Goal: Task Accomplishment & Management: Use online tool/utility

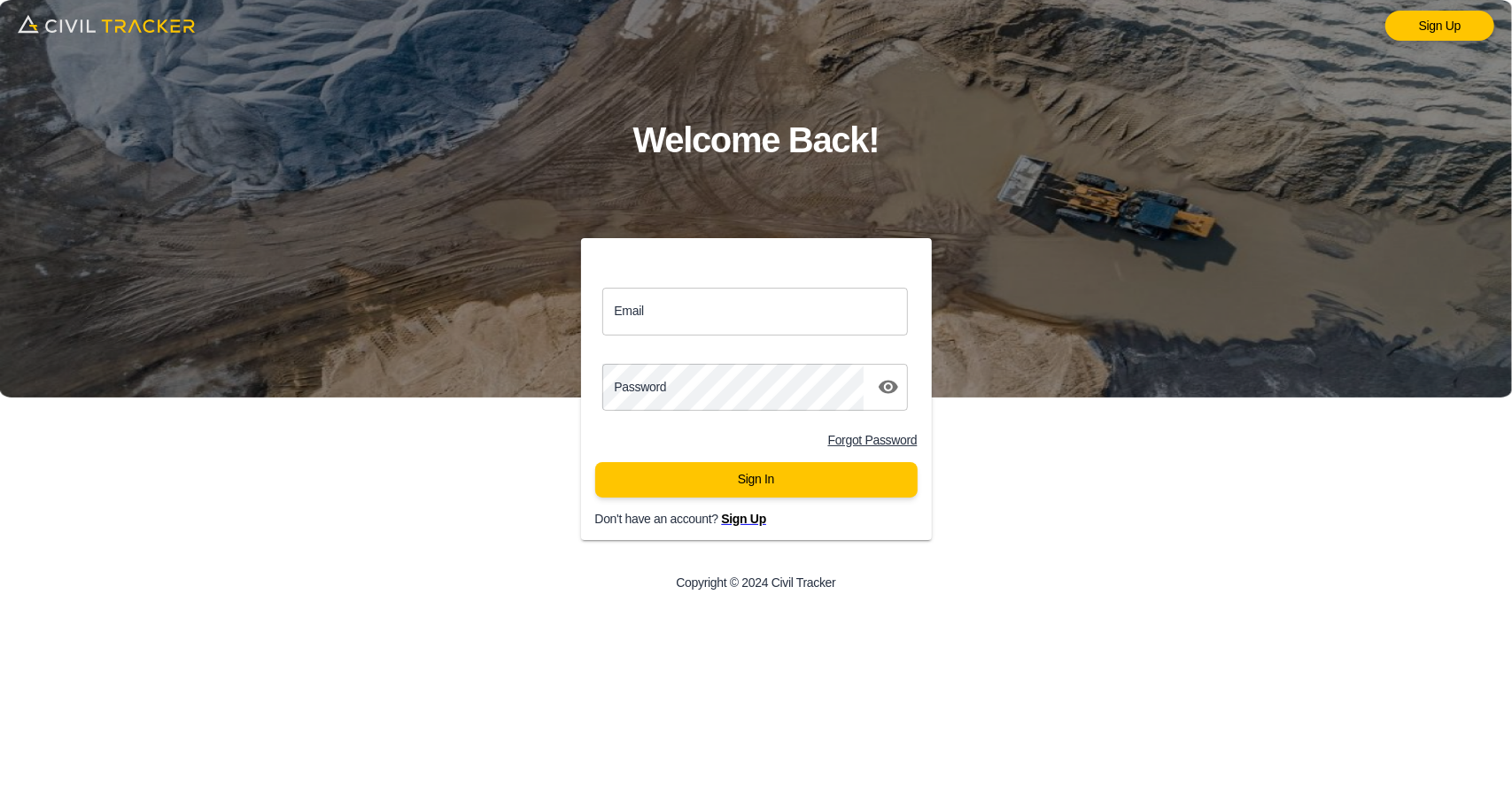
click at [828, 312] on input "Email" at bounding box center [756, 311] width 307 height 47
type input "support@civiltracker.xyz"
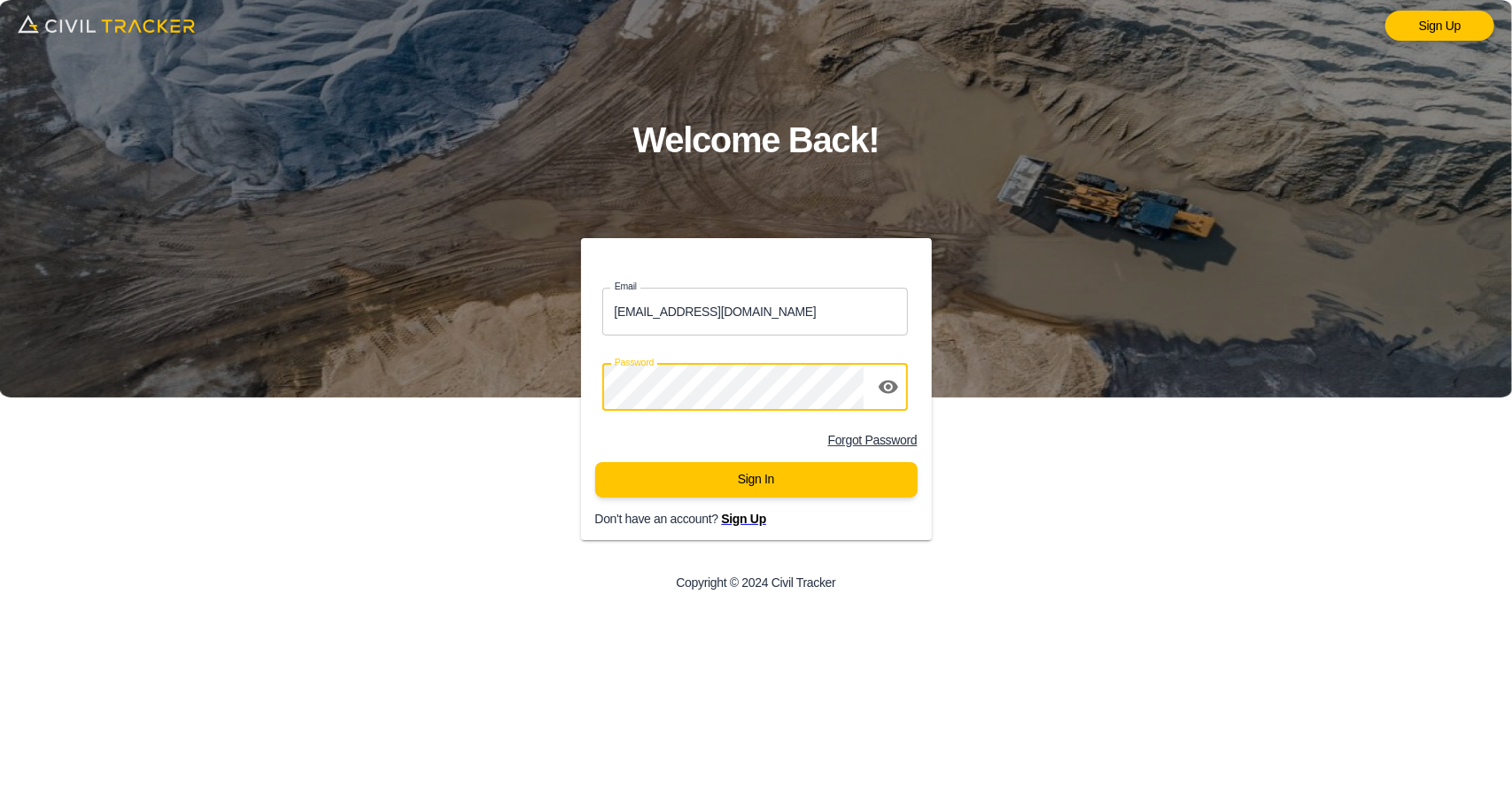
click at [769, 462] on div "Sign In Don't have an account? Sign Up" at bounding box center [750, 494] width 365 height 92
click at [769, 474] on button "Sign In" at bounding box center [756, 480] width 323 height 36
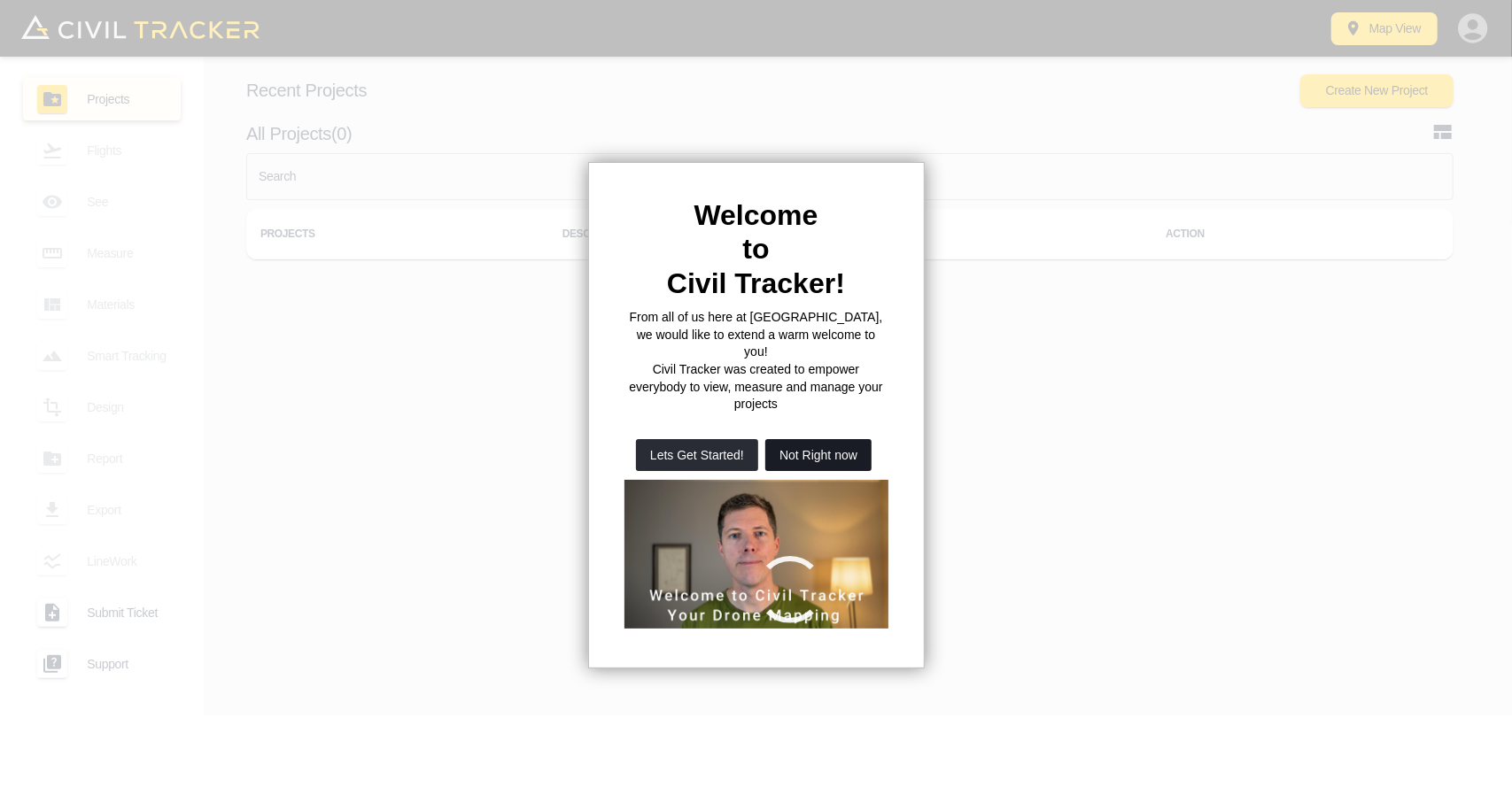
click at [820, 440] on button "Not Right now" at bounding box center [818, 456] width 106 height 32
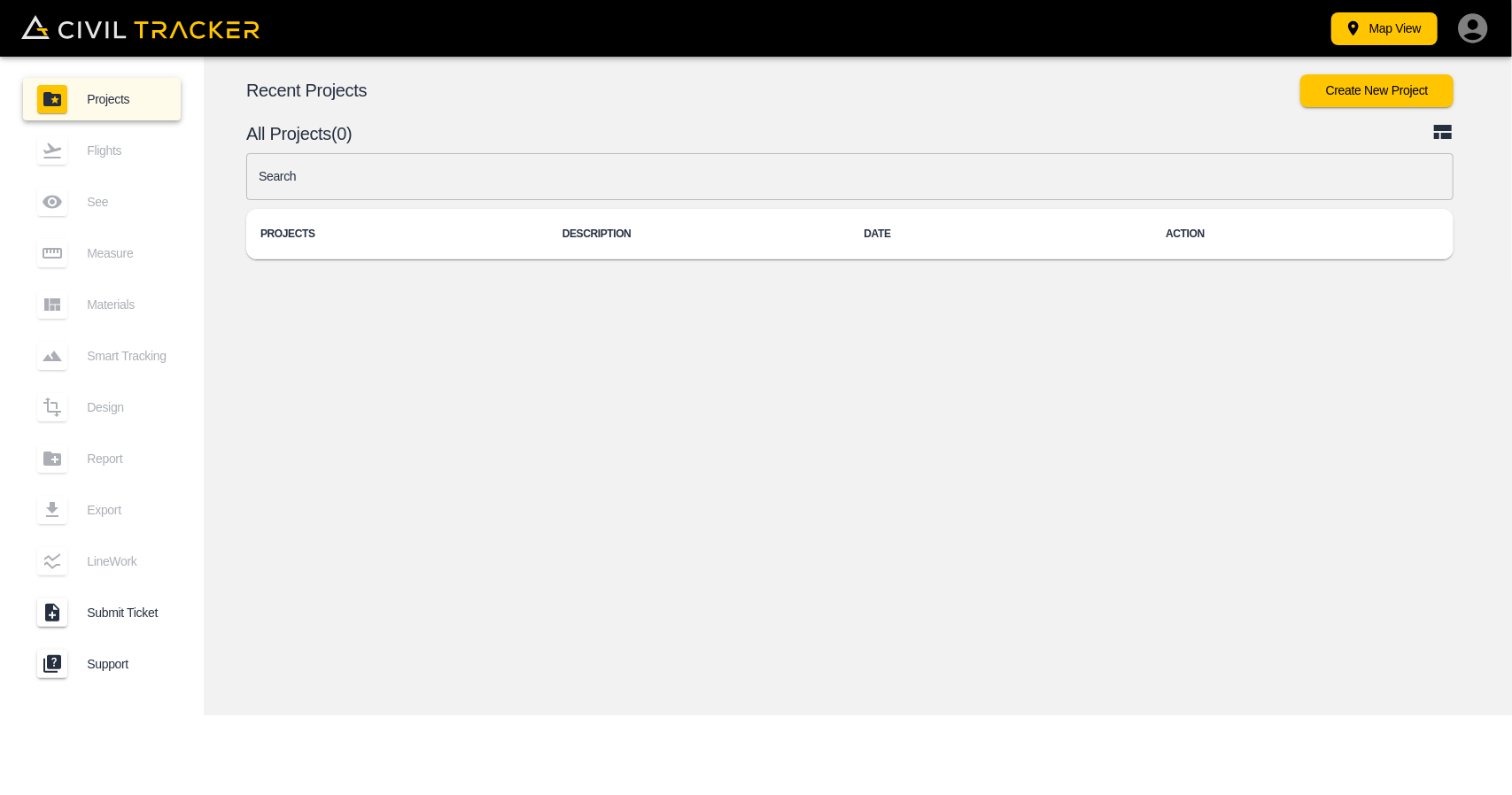
click at [500, 169] on input "text" at bounding box center [850, 176] width 1207 height 47
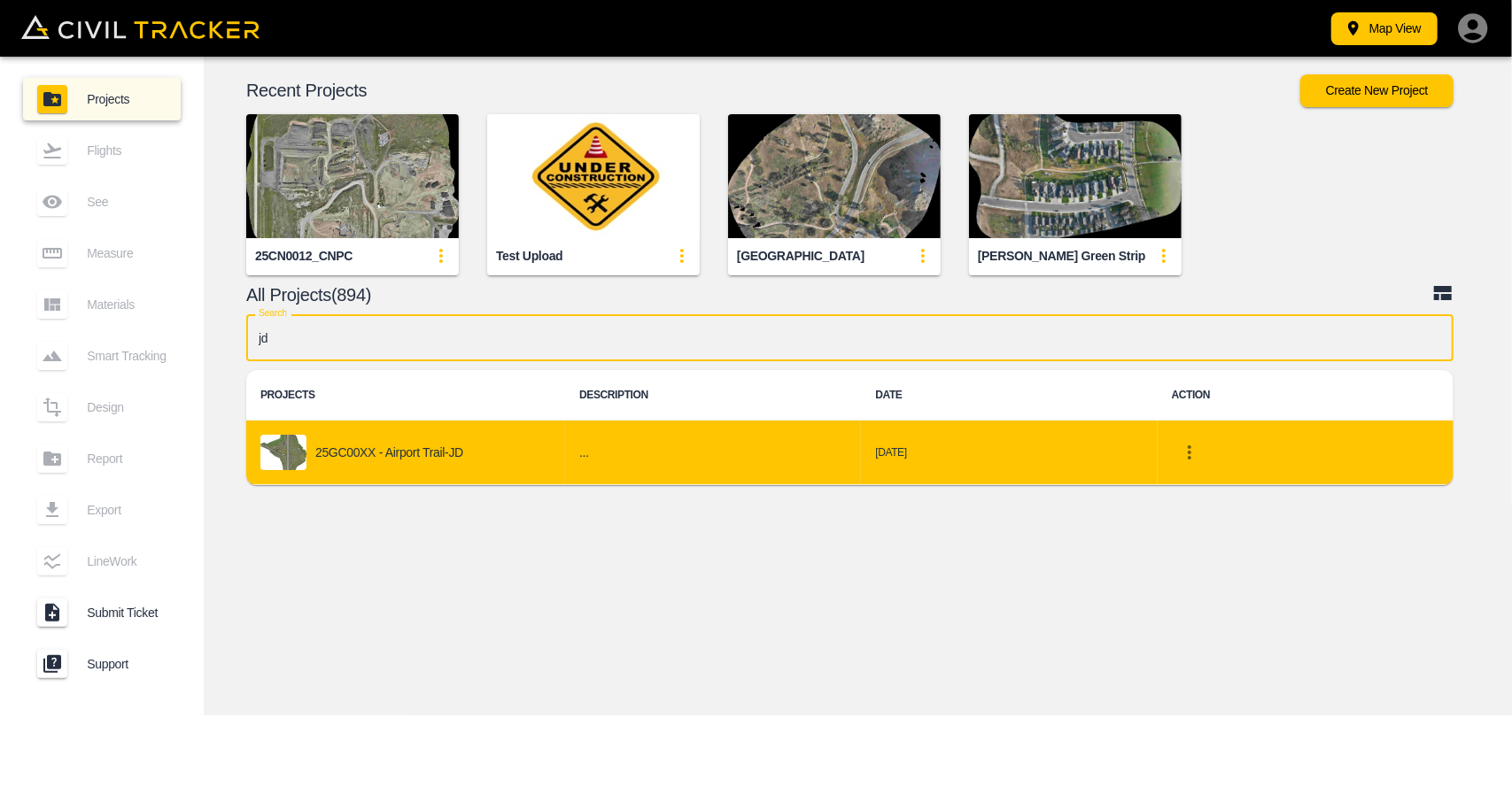
type input "jd"
click at [444, 451] on p "25GC00XX - Airport Trail-JD" at bounding box center [389, 453] width 148 height 14
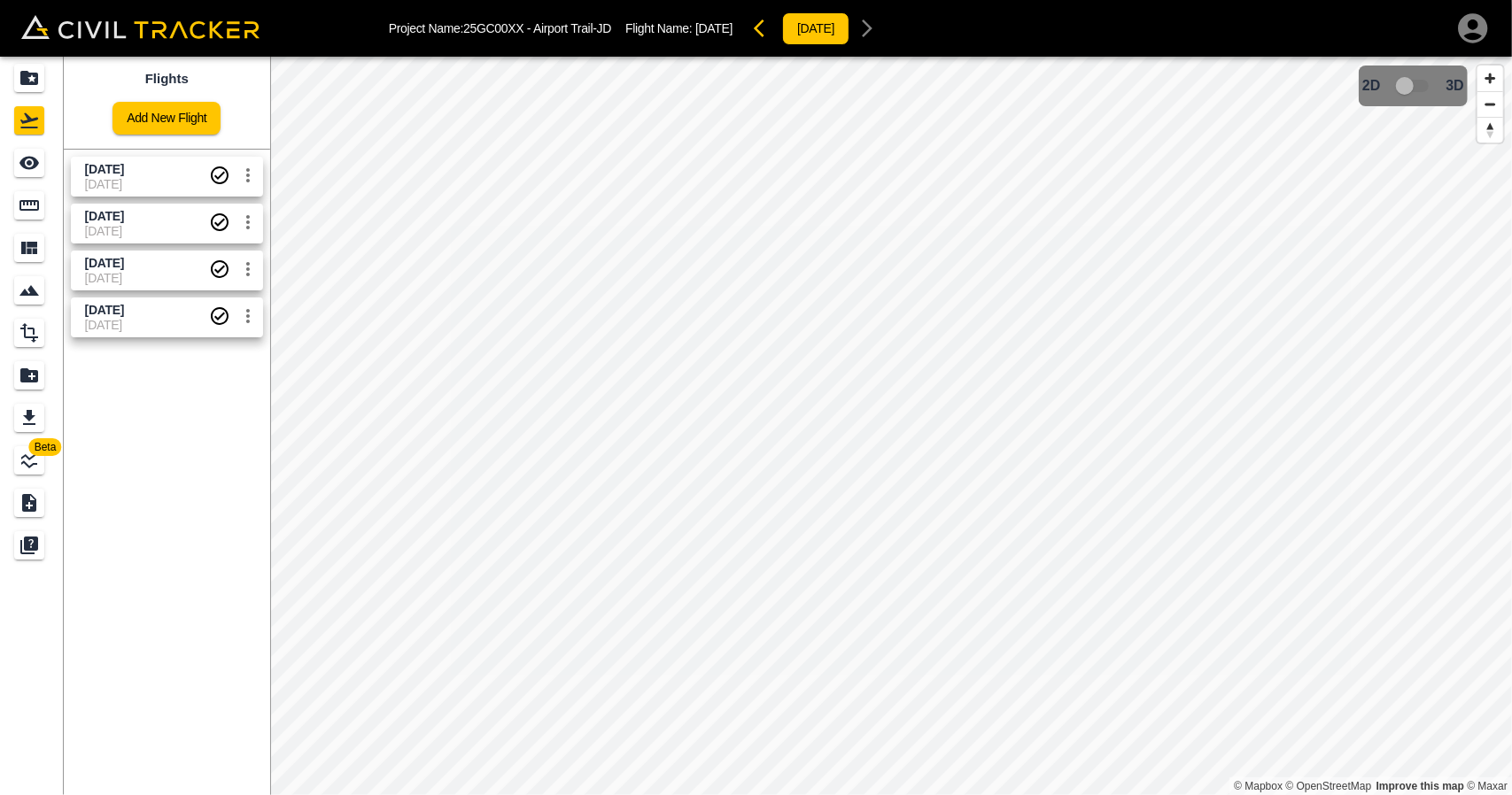
click at [122, 315] on span "26 June 2025" at bounding box center [104, 310] width 39 height 14
click at [28, 162] on icon "See" at bounding box center [30, 163] width 20 height 13
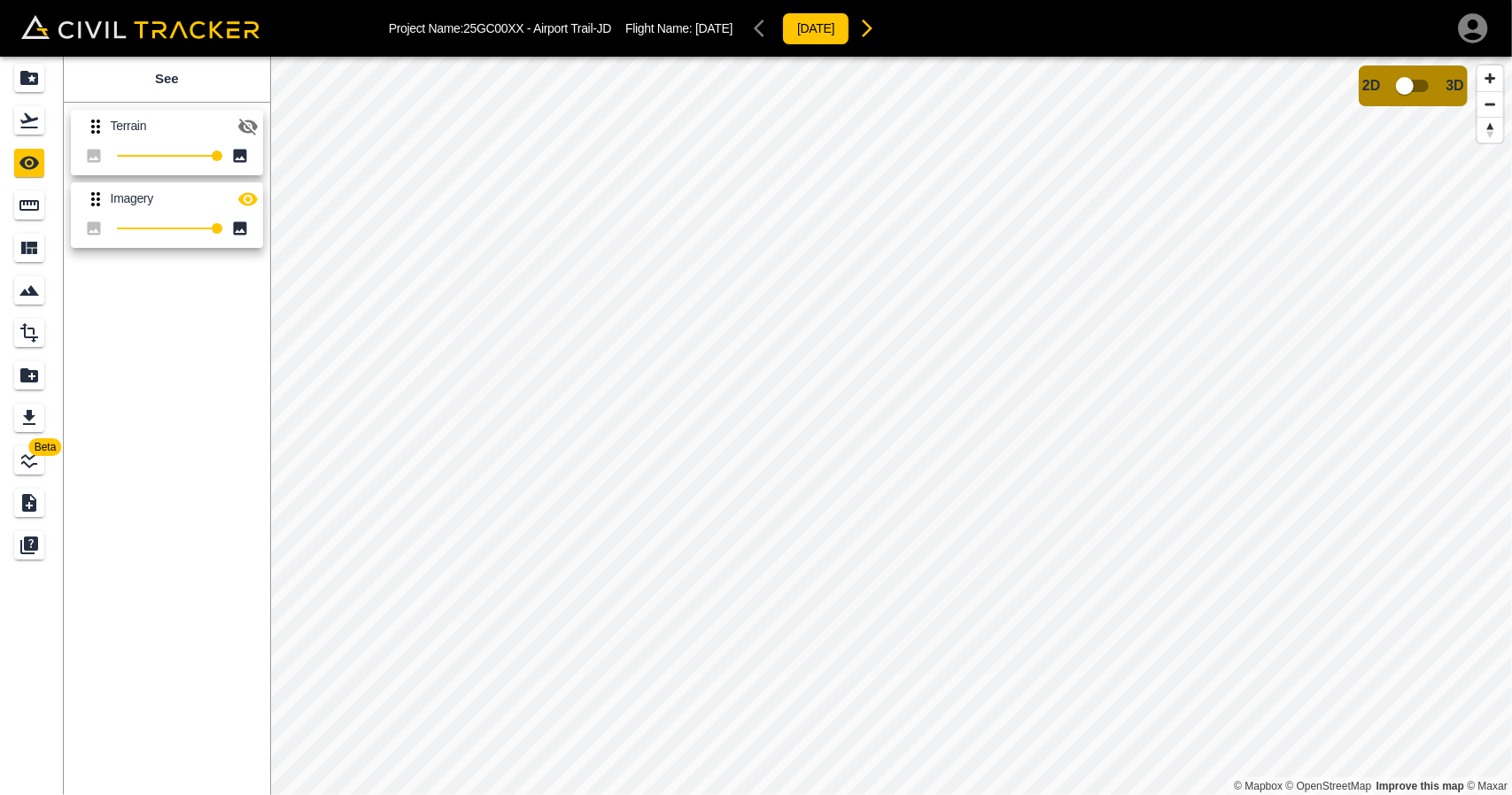
click at [255, 126] on icon "button" at bounding box center [248, 127] width 20 height 17
click at [255, 126] on icon "button" at bounding box center [248, 125] width 20 height 13
click at [253, 194] on icon "button" at bounding box center [248, 199] width 20 height 13
click at [259, 123] on button "button" at bounding box center [248, 127] width 36 height 36
click at [244, 124] on icon "button" at bounding box center [247, 126] width 21 height 21
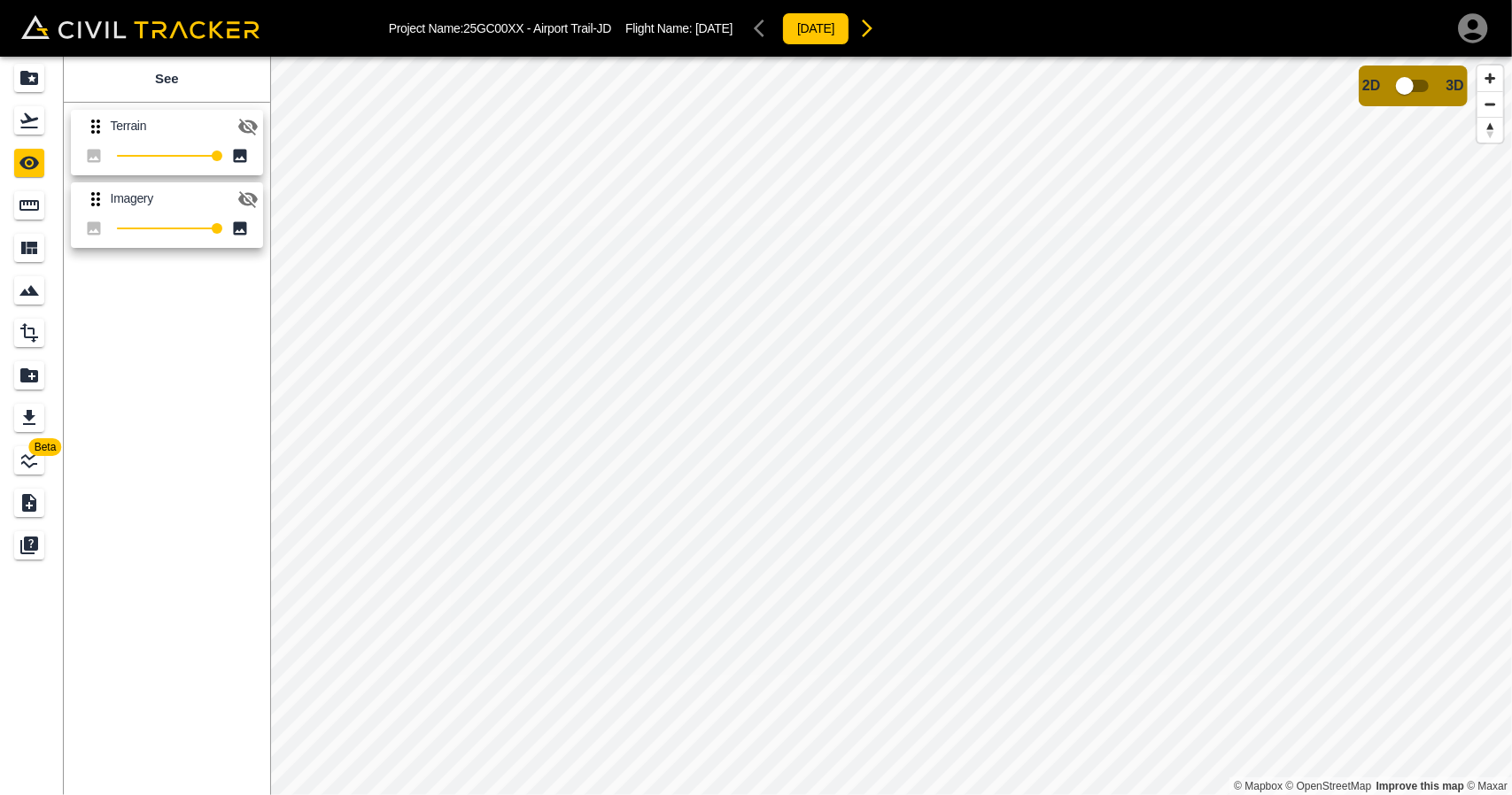
click at [244, 124] on icon "button" at bounding box center [248, 127] width 20 height 17
click at [244, 124] on icon "button" at bounding box center [247, 126] width 21 height 21
click at [244, 124] on icon "button" at bounding box center [248, 127] width 20 height 17
